Goal: Information Seeking & Learning: Learn about a topic

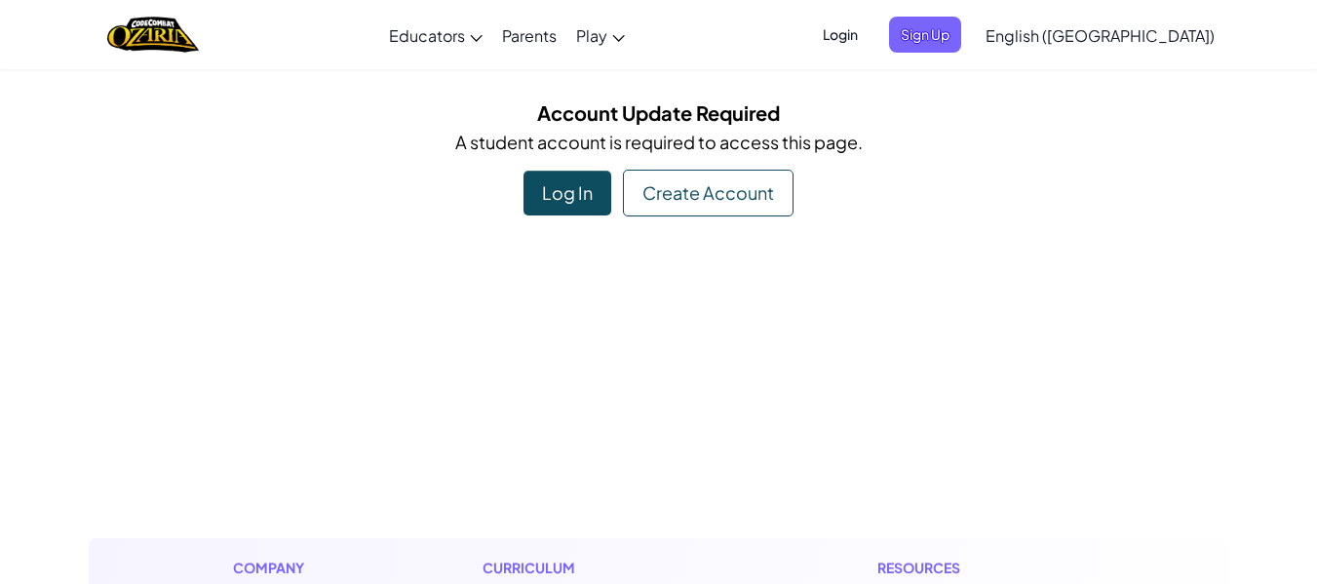
click at [564, 182] on div "Log In" at bounding box center [568, 193] width 88 height 45
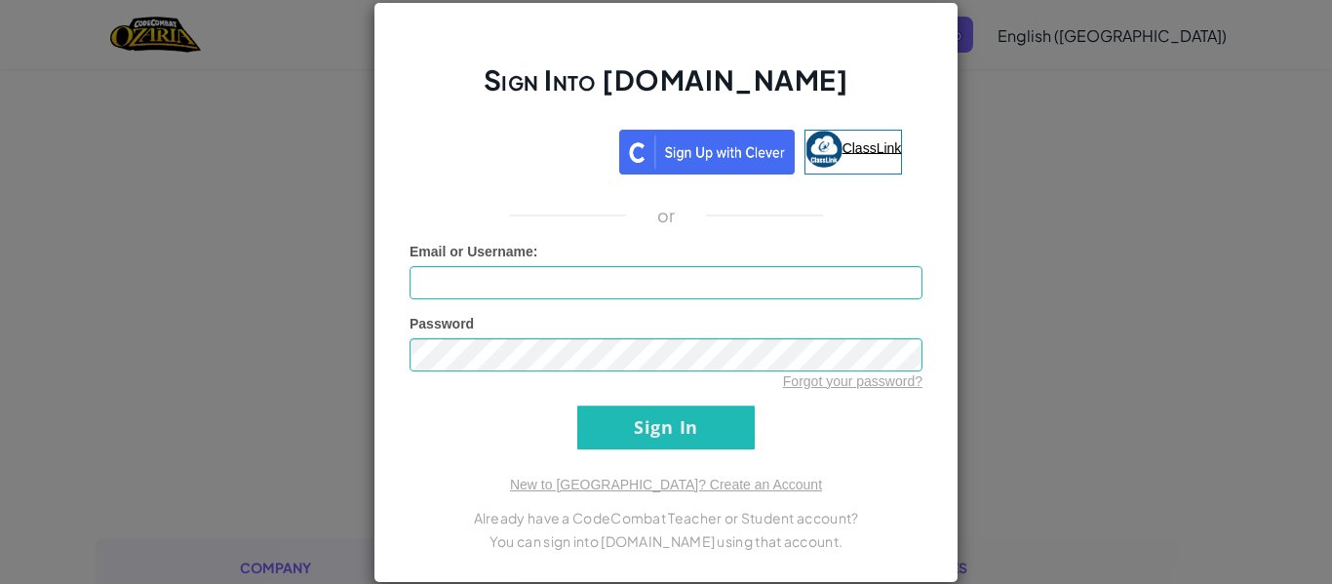
click at [837, 162] on link "ClassLink" at bounding box center [853, 152] width 98 height 45
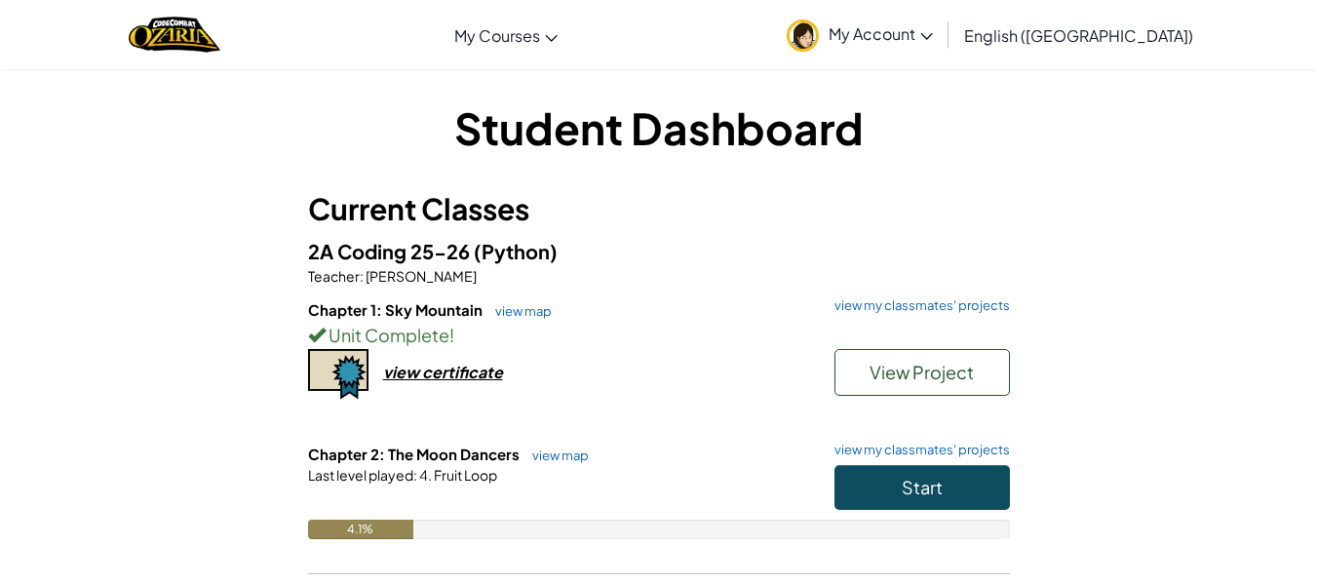
click at [675, 372] on div "Chapter 1: Sky Mountain view map view my classmates' projects Unit Complete ! V…" at bounding box center [659, 371] width 702 height 144
click at [935, 476] on span "Start" at bounding box center [922, 487] width 41 height 22
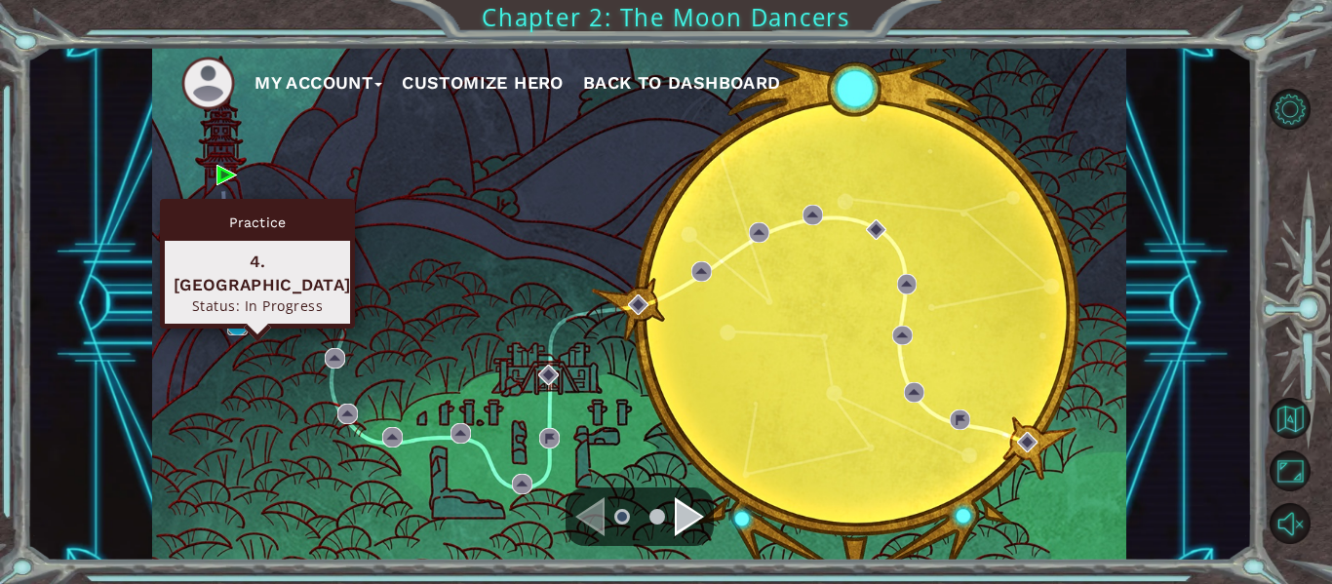
click at [229, 333] on img at bounding box center [237, 325] width 20 height 20
